Goal: Task Accomplishment & Management: Complete application form

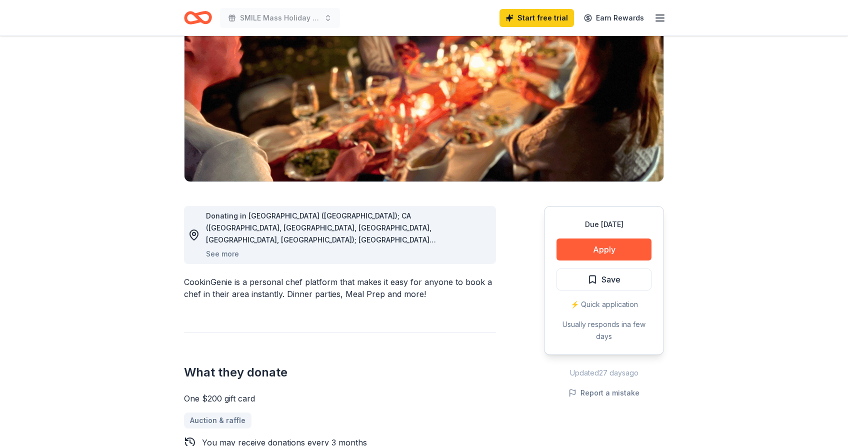
scroll to position [119, 0]
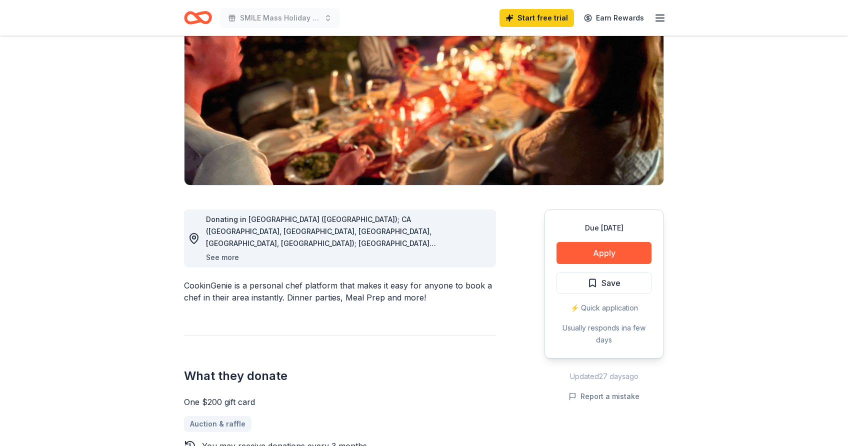
click at [230, 257] on button "See more" at bounding box center [222, 258] width 33 height 12
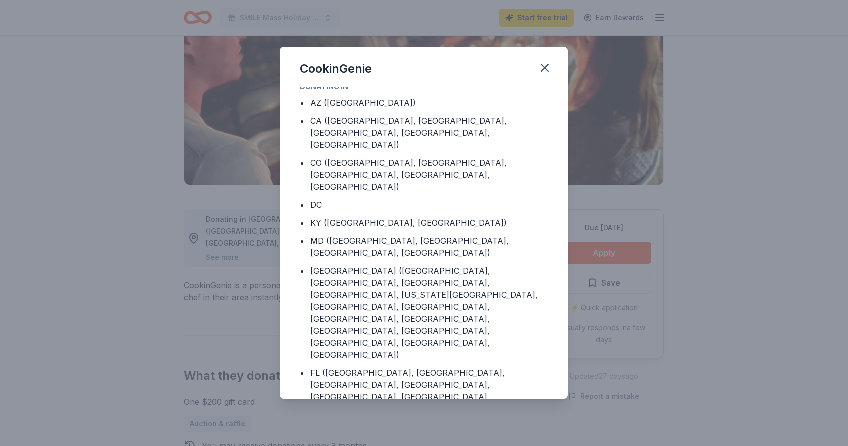
scroll to position [0, 0]
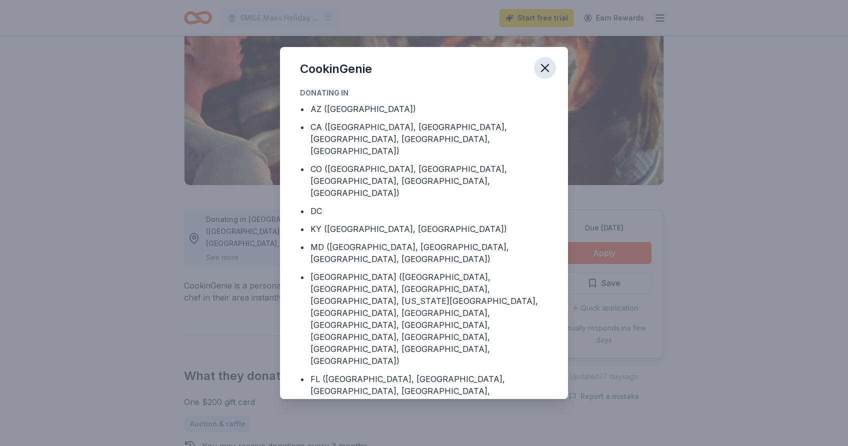
click at [544, 64] on icon "button" at bounding box center [545, 68] width 14 height 14
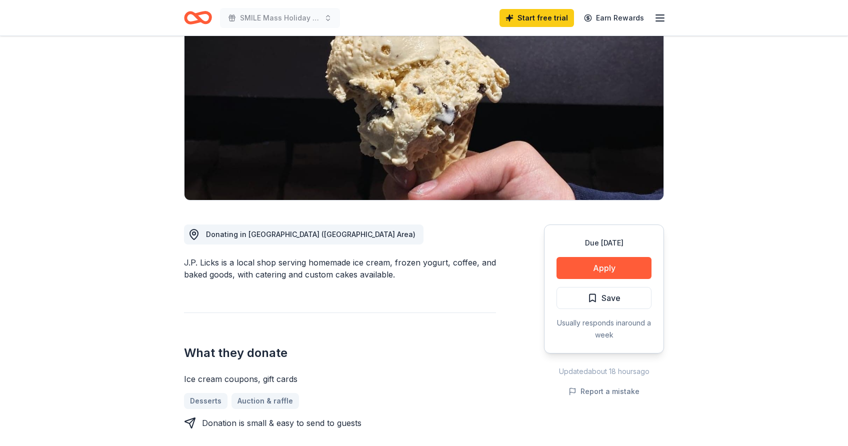
scroll to position [107, 0]
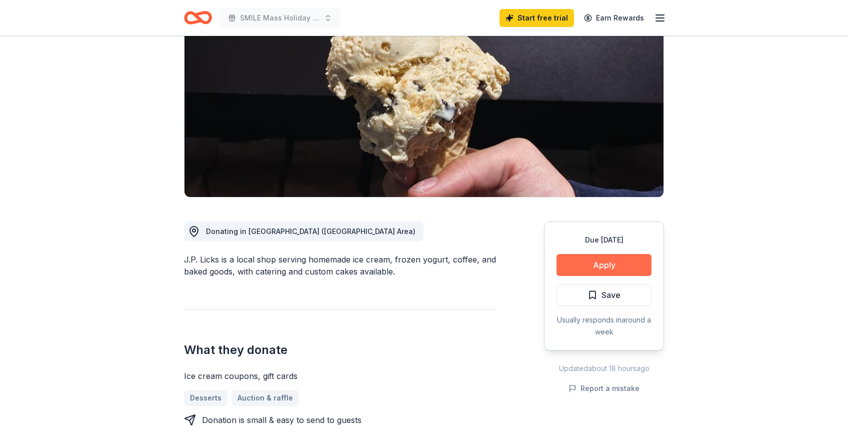
click at [602, 265] on button "Apply" at bounding box center [604, 265] width 95 height 22
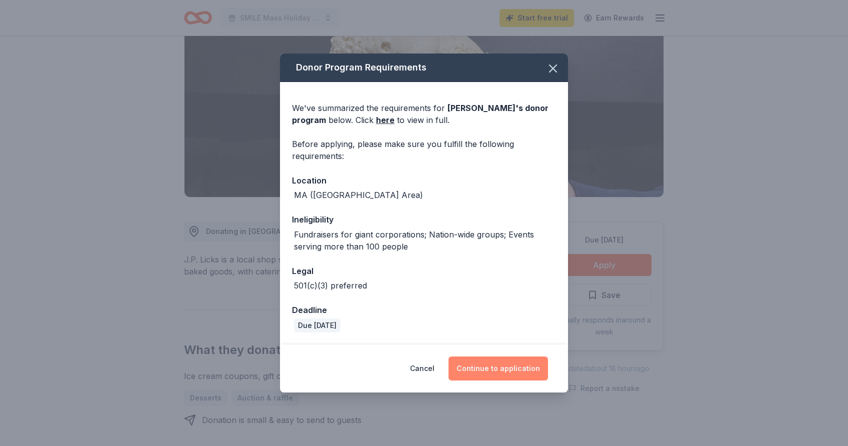
click at [507, 369] on button "Continue to application" at bounding box center [499, 369] width 100 height 24
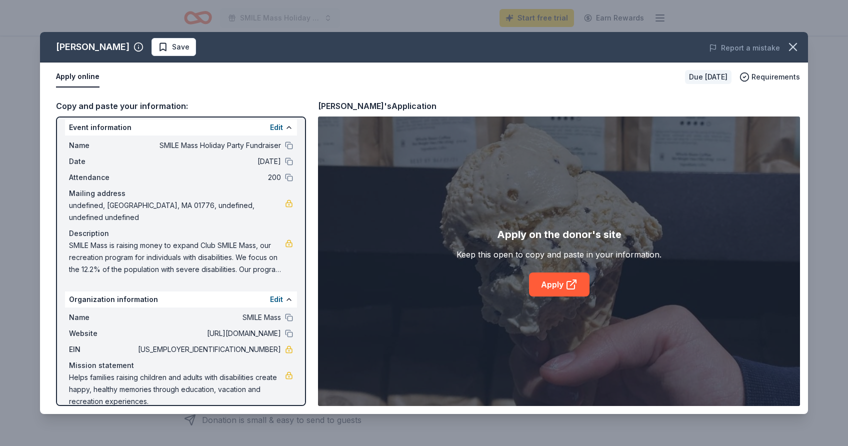
scroll to position [9, 0]
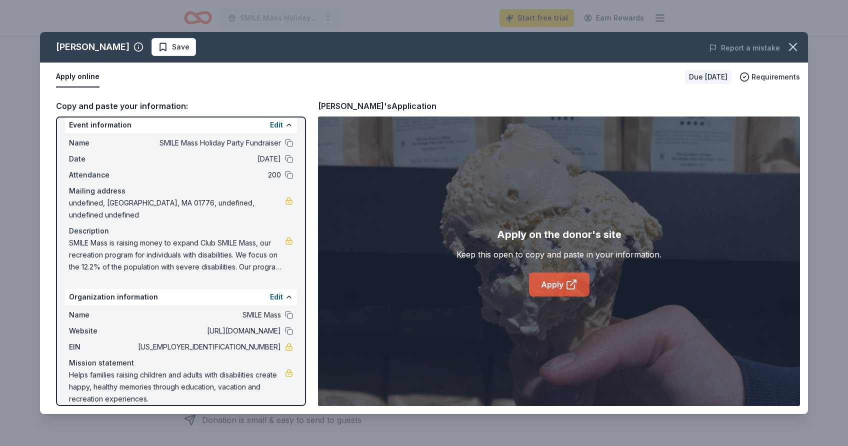
click at [561, 289] on link "Apply" at bounding box center [559, 285] width 61 height 24
